Goal: Task Accomplishment & Management: Use online tool/utility

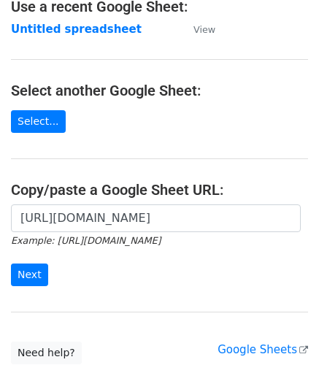
scroll to position [185, 0]
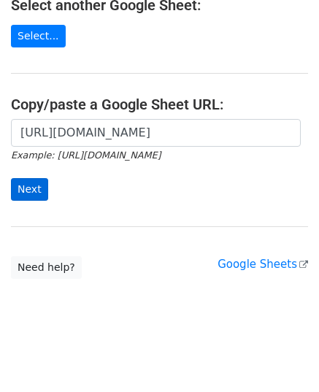
type input "https://docs.google.com/spreadsheets/d/1y0x45yeFedGI8v8veMYoyuJKFNARVyxZUTe0Q_E…"
click at [28, 185] on input "Next" at bounding box center [29, 189] width 37 height 23
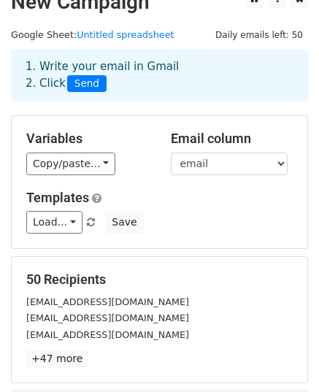
scroll to position [230, 0]
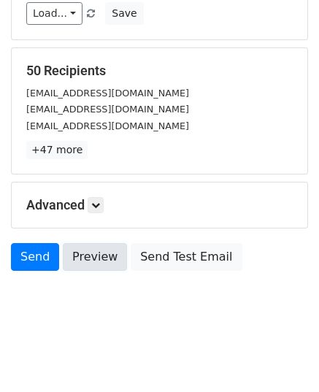
click at [69, 262] on link "Preview" at bounding box center [95, 257] width 64 height 28
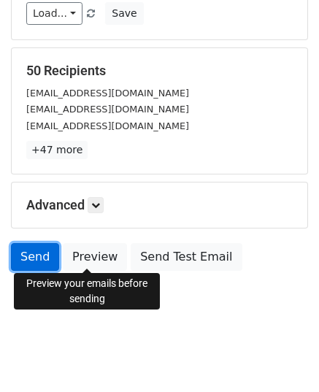
click at [32, 253] on link "Send" at bounding box center [35, 257] width 48 height 28
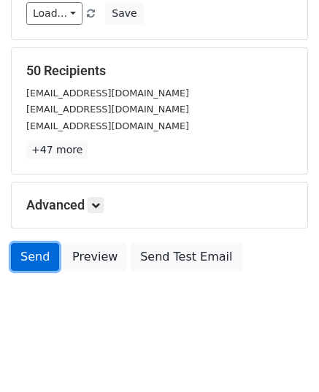
click at [39, 252] on link "Send" at bounding box center [35, 257] width 48 height 28
